Goal: Transaction & Acquisition: Purchase product/service

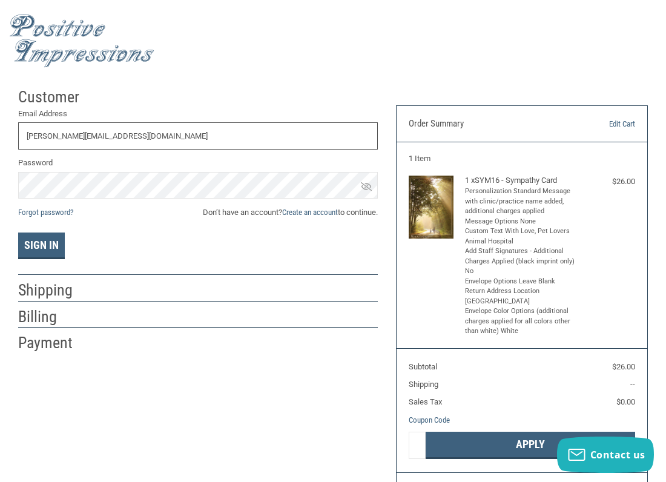
click at [113, 141] on input "[PERSON_NAME][EMAIL_ADDRESS][DOMAIN_NAME]" at bounding box center [198, 135] width 360 height 27
type input "C"
type input "S"
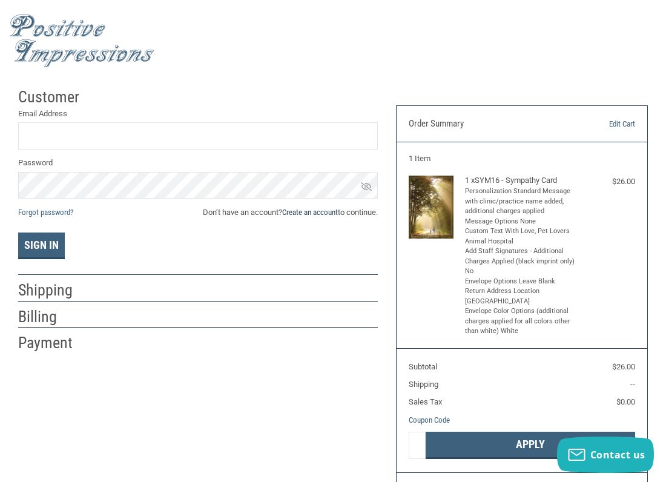
click at [299, 211] on link "Create an account" at bounding box center [310, 212] width 56 height 9
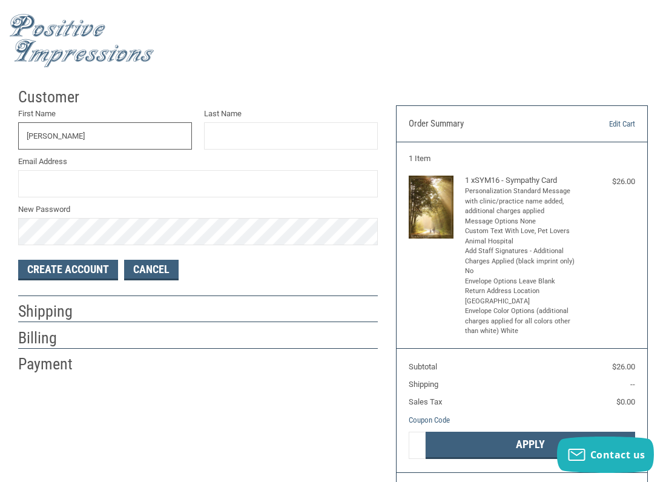
type input "[PERSON_NAME]"
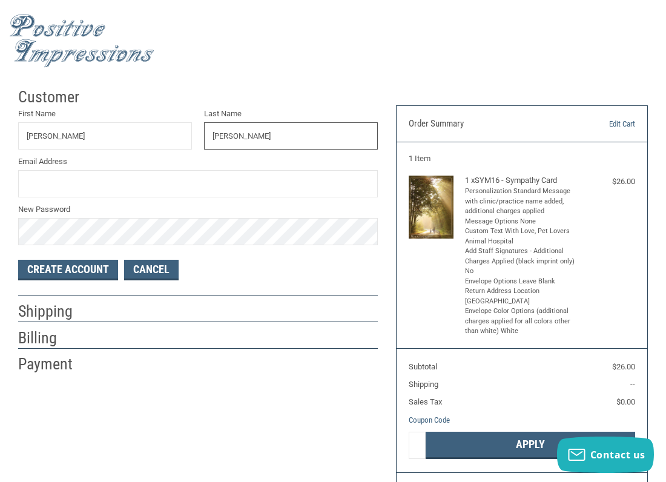
type input "[PERSON_NAME]"
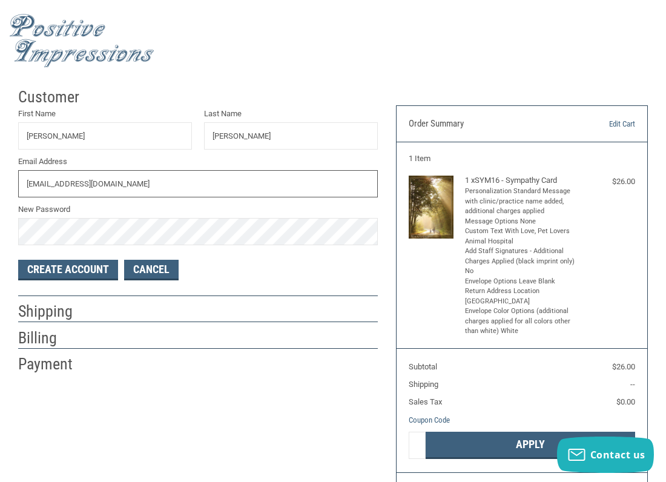
type input "[EMAIL_ADDRESS][DOMAIN_NAME]"
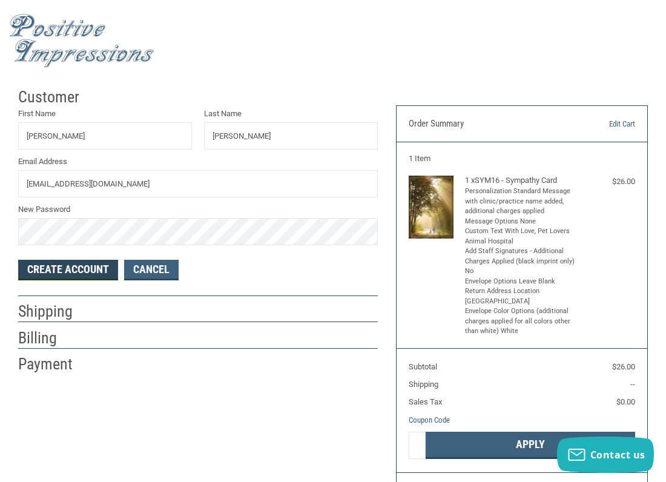
click at [87, 266] on button "Create Account" at bounding box center [68, 270] width 100 height 21
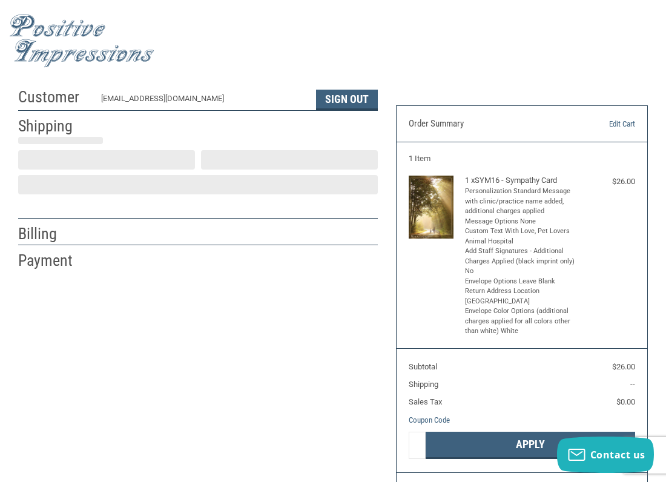
select select "US"
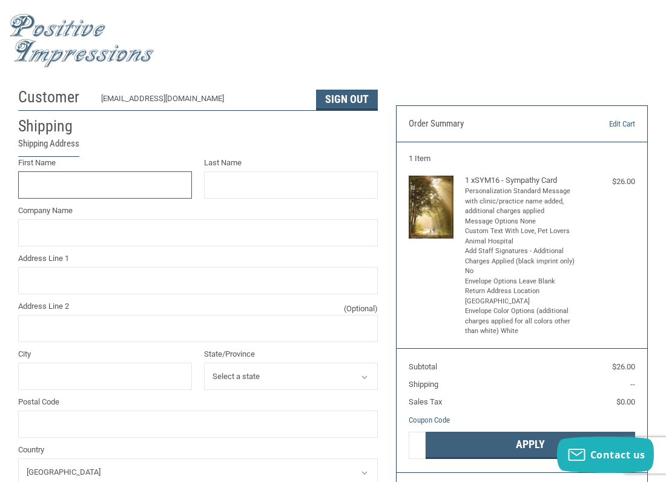
scroll to position [14, 0]
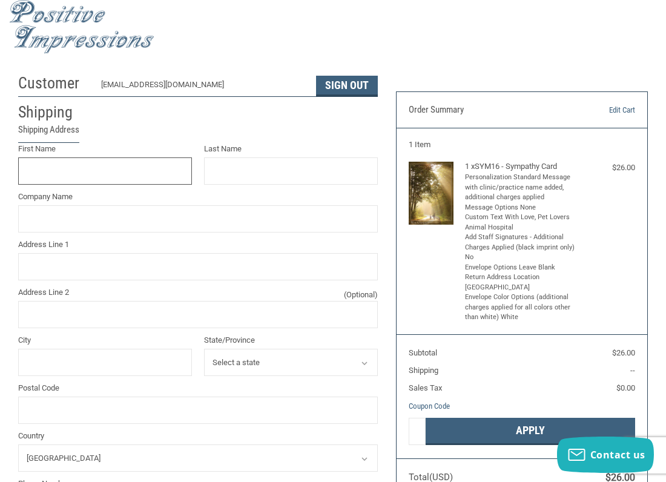
click at [179, 173] on input "First Name" at bounding box center [105, 171] width 174 height 27
type input "[PERSON_NAME]"
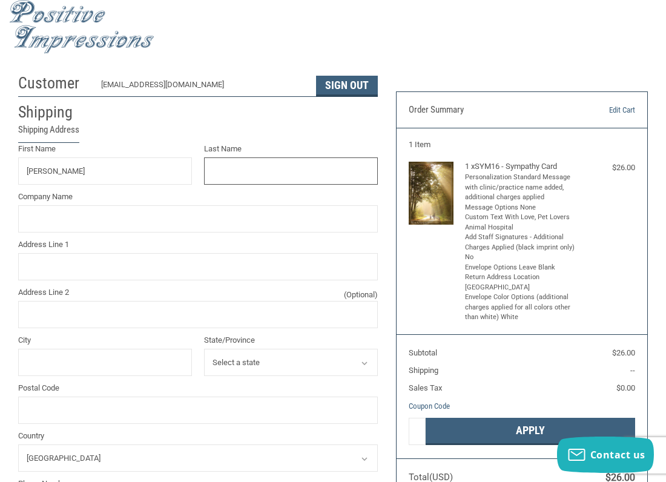
type input "[PERSON_NAME]"
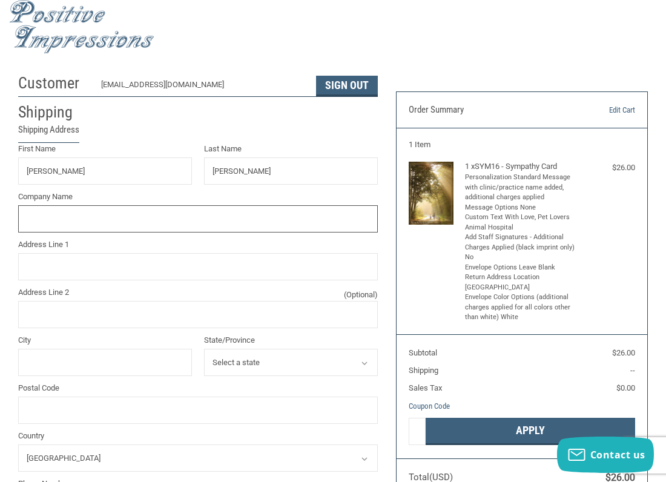
type input "Cingona"
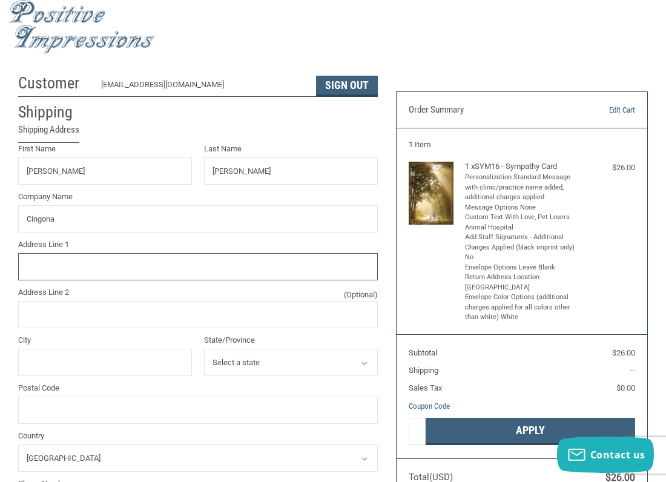
type input "[STREET_ADDRESS]"
type input "[GEOGRAPHIC_DATA]"
select select "CA"
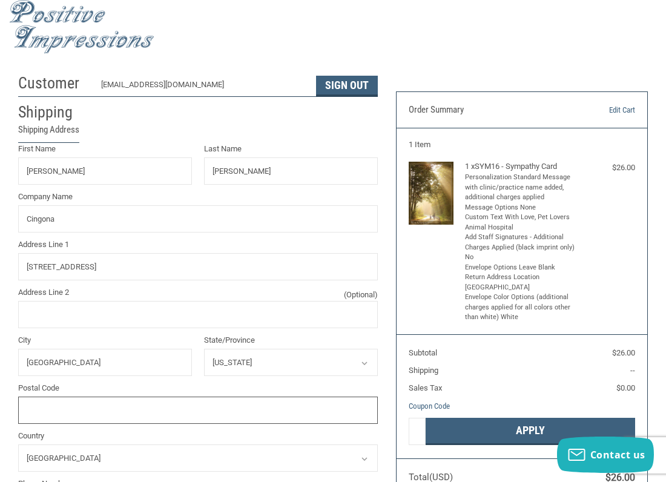
type input "90805"
type input "5623490000"
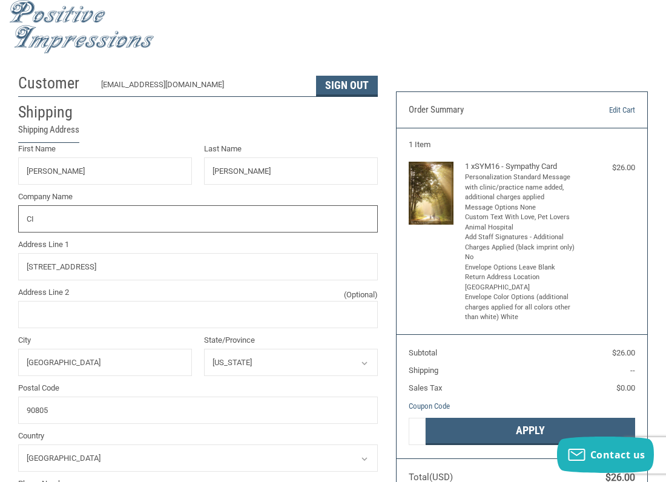
type input "C"
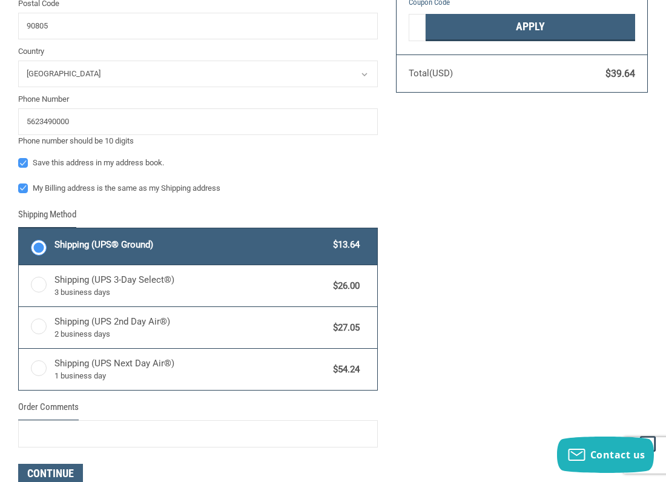
scroll to position [422, 0]
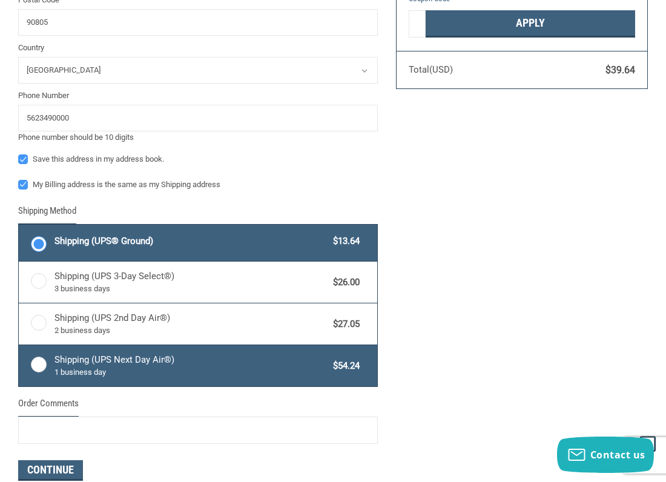
type input "PET LOVERS ANIMAL HOSPTIAL"
click at [38, 361] on label "Shipping (UPS Next Day Air®) 1 business day $54.24" at bounding box center [198, 365] width 359 height 41
click at [19, 347] on input "Shipping (UPS Next Day Air®) 1 business day $54.24" at bounding box center [19, 347] width 1 height 1
radio input "true"
click at [41, 239] on label "Shipping (UPS® Ground) $13.64" at bounding box center [198, 243] width 359 height 36
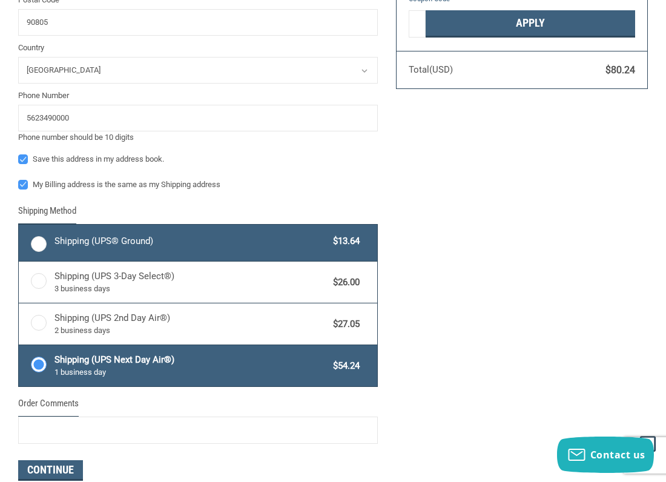
click at [19, 227] on input "Shipping (UPS® Ground) $13.64" at bounding box center [19, 226] width 1 height 1
radio input "true"
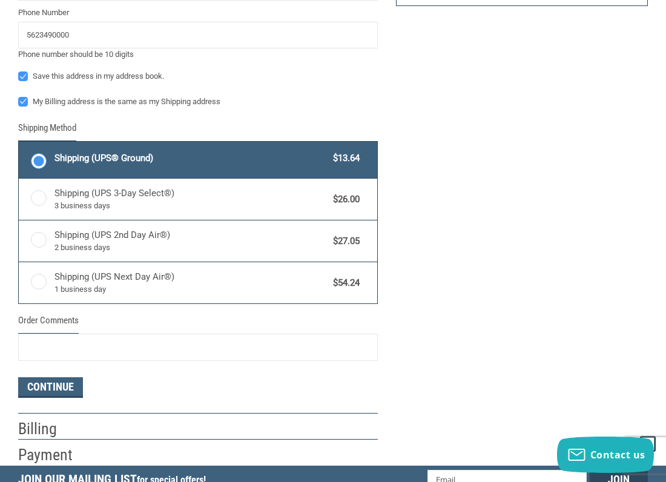
scroll to position [502, 0]
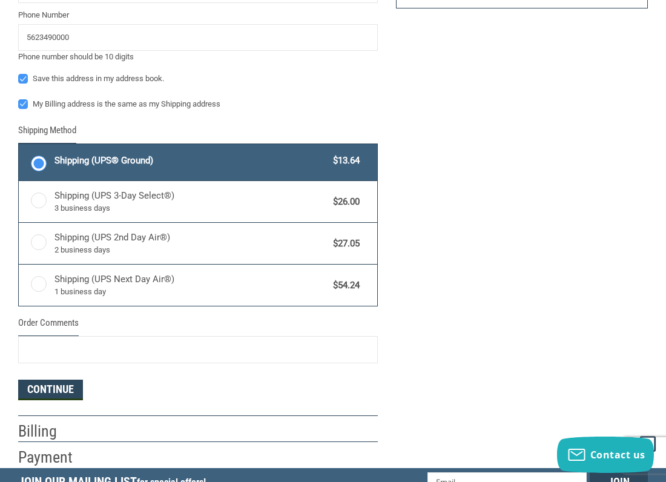
click at [52, 382] on button "Continue" at bounding box center [50, 390] width 65 height 21
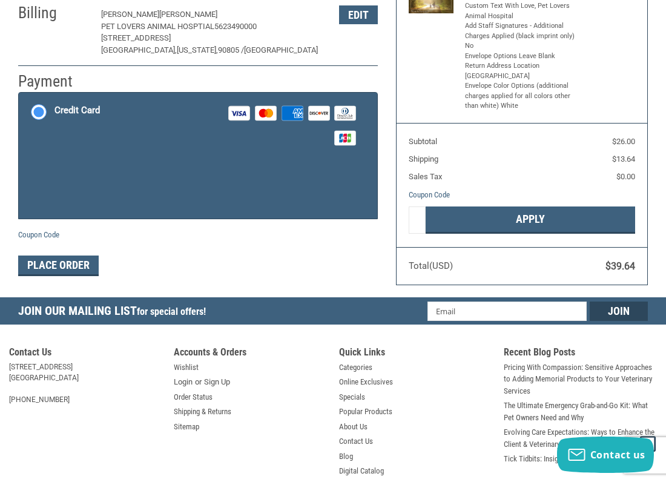
scroll to position [192, 0]
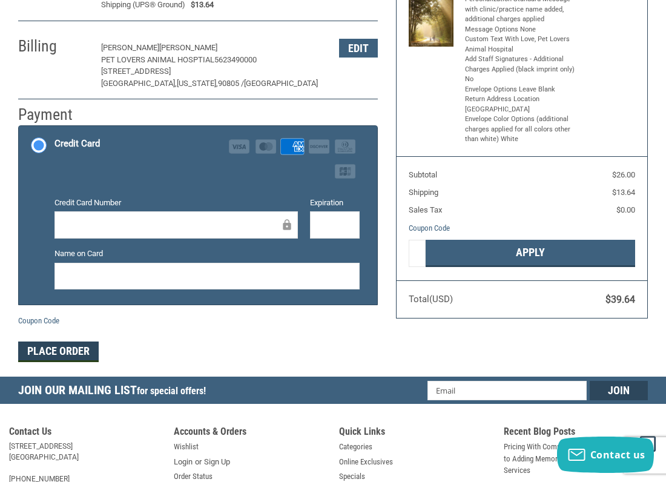
click at [74, 345] on button "Place Order" at bounding box center [58, 352] width 81 height 21
